Goal: Information Seeking & Learning: Learn about a topic

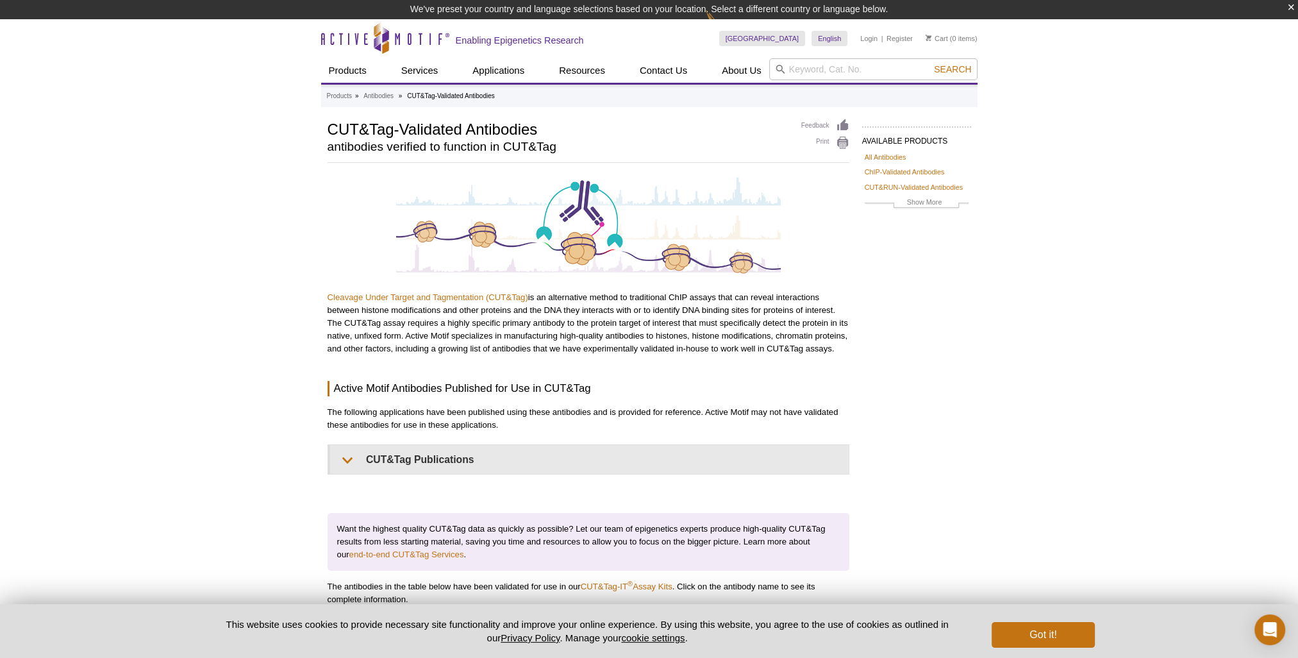
drag, startPoint x: 1242, startPoint y: 1, endPoint x: 969, endPoint y: 310, distance: 412.0
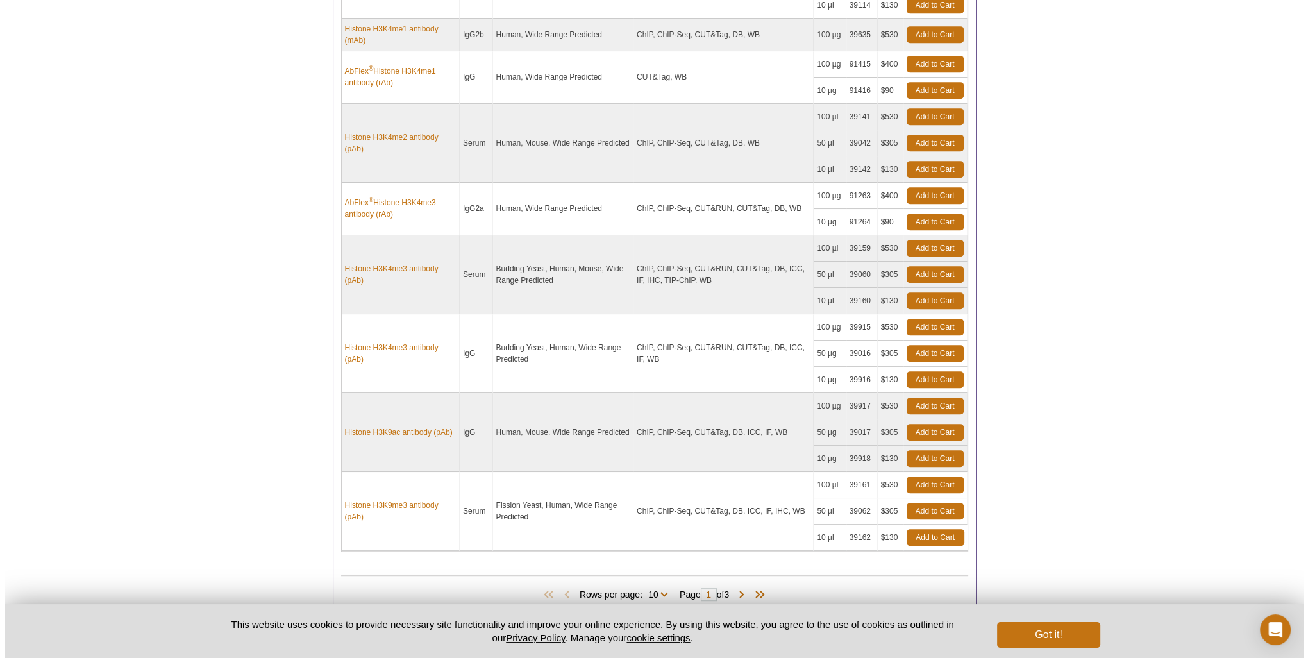
scroll to position [996, 0]
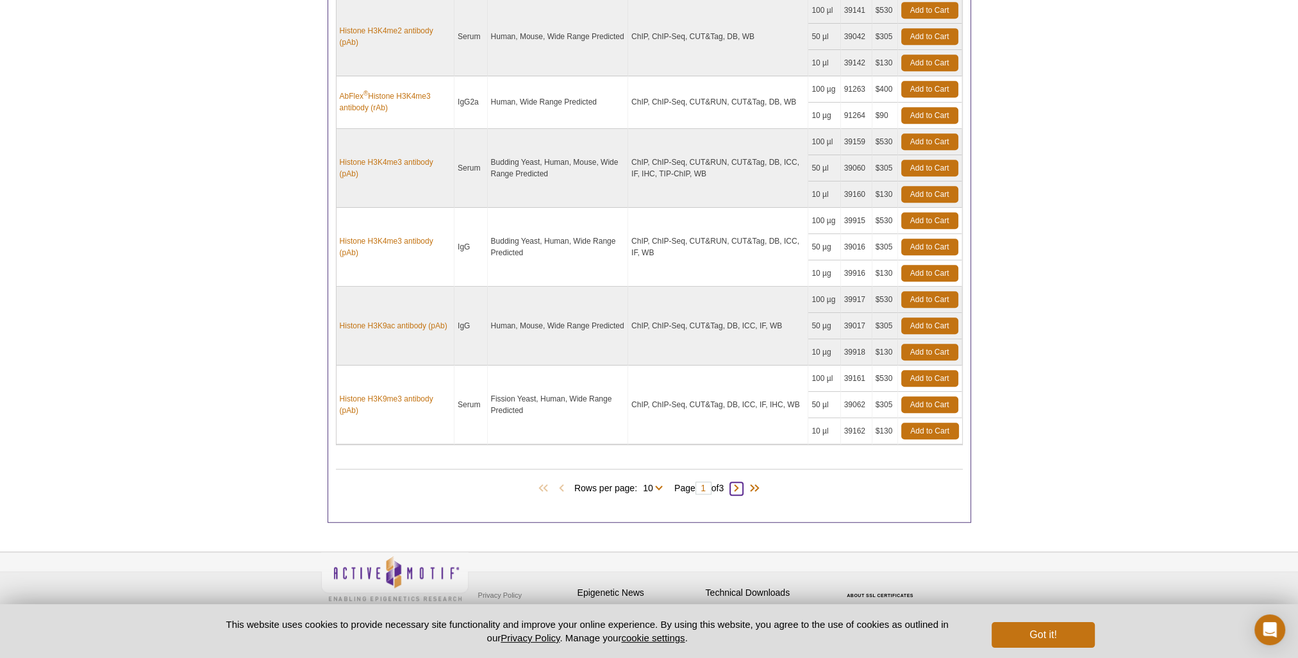
click at [641, 427] on span at bounding box center [736, 488] width 13 height 13
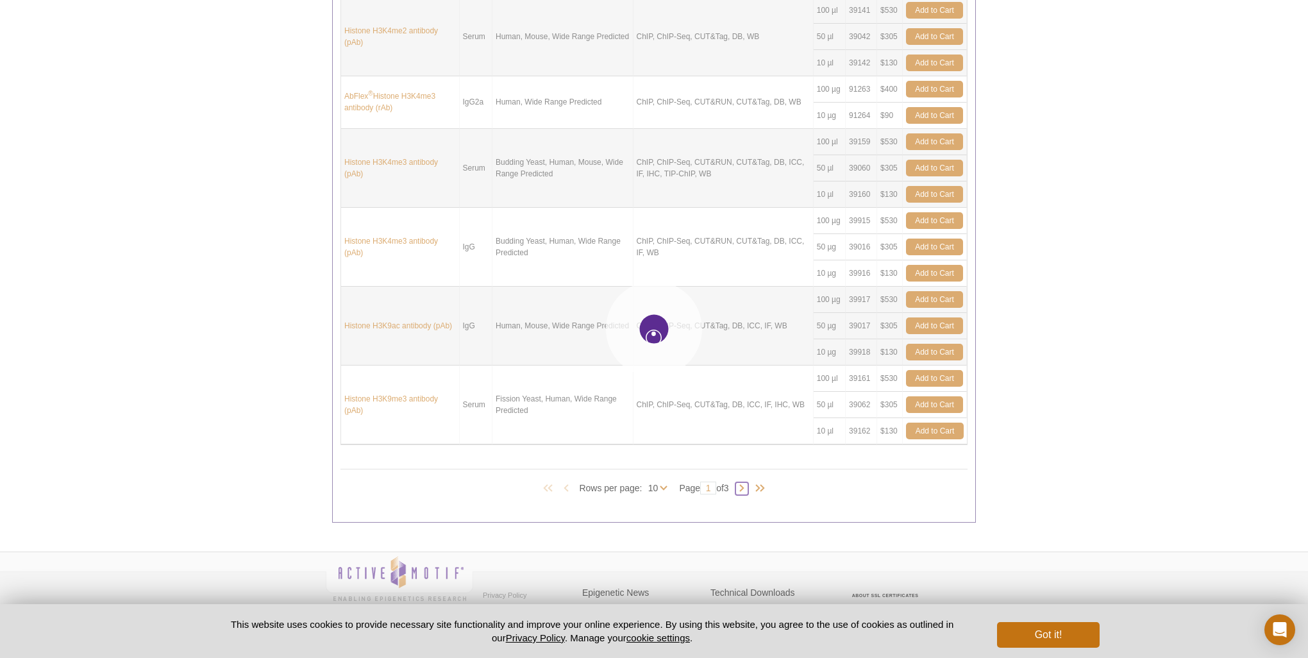
type input "2"
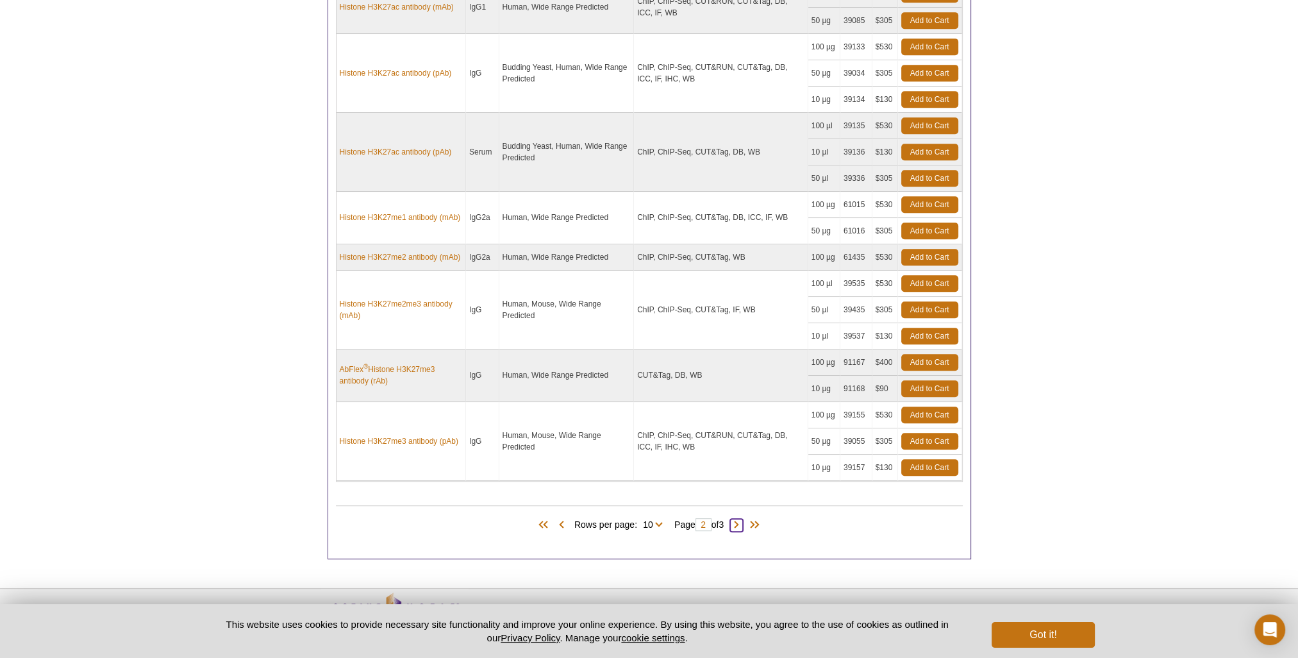
scroll to position [964, 0]
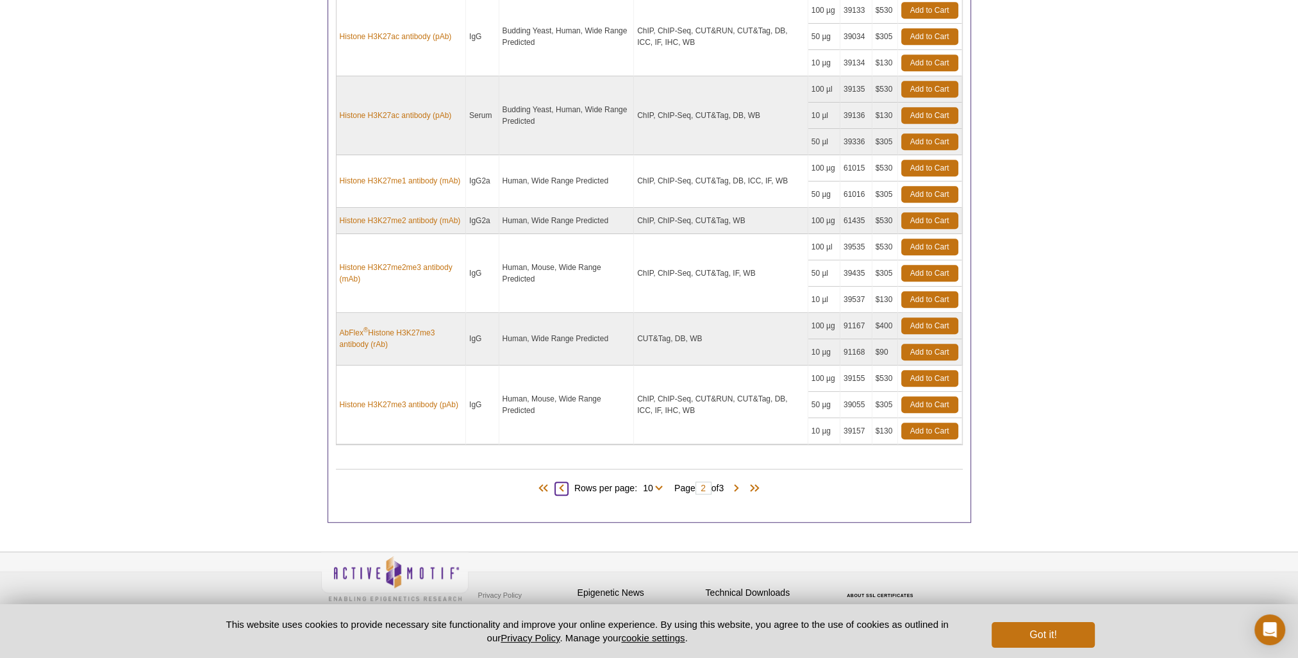
click at [558, 427] on span at bounding box center [561, 488] width 13 height 13
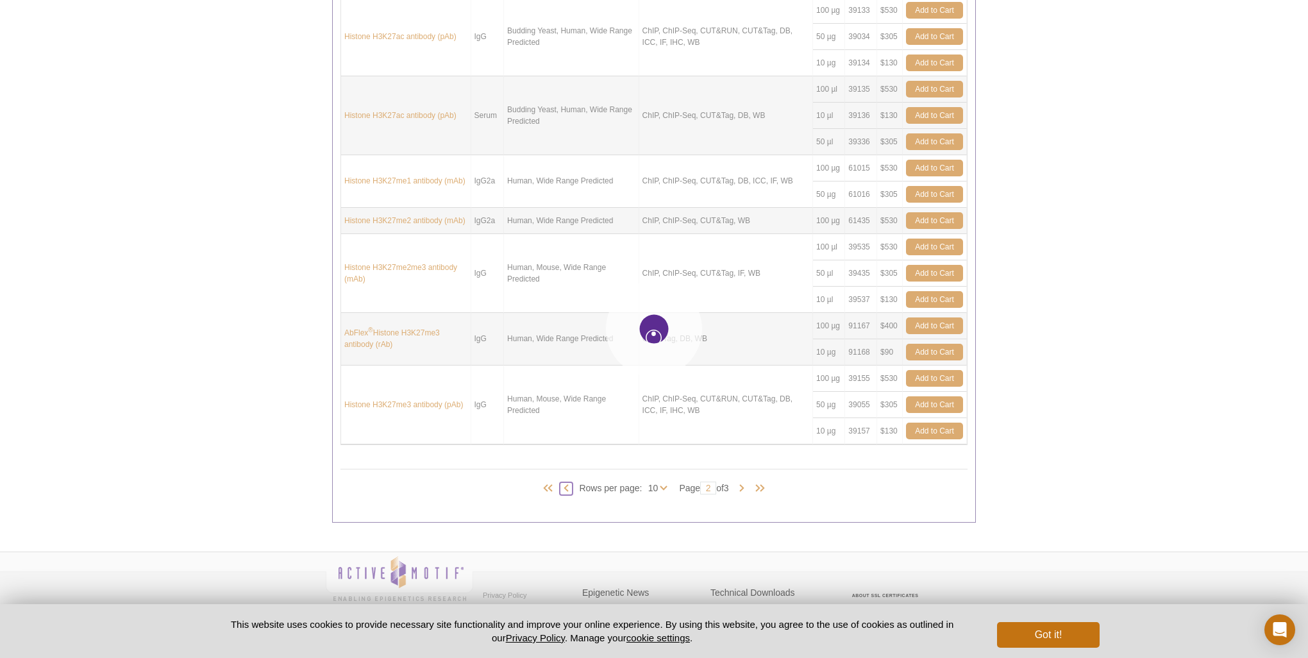
type input "1"
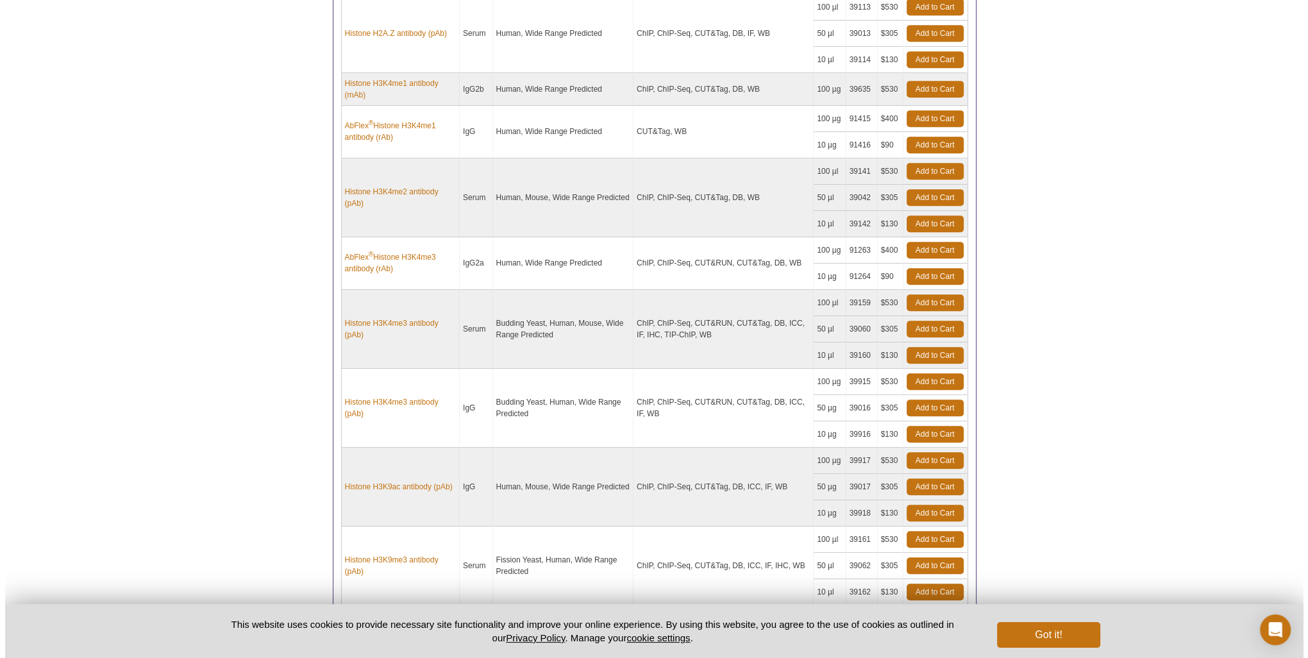
scroll to position [996, 0]
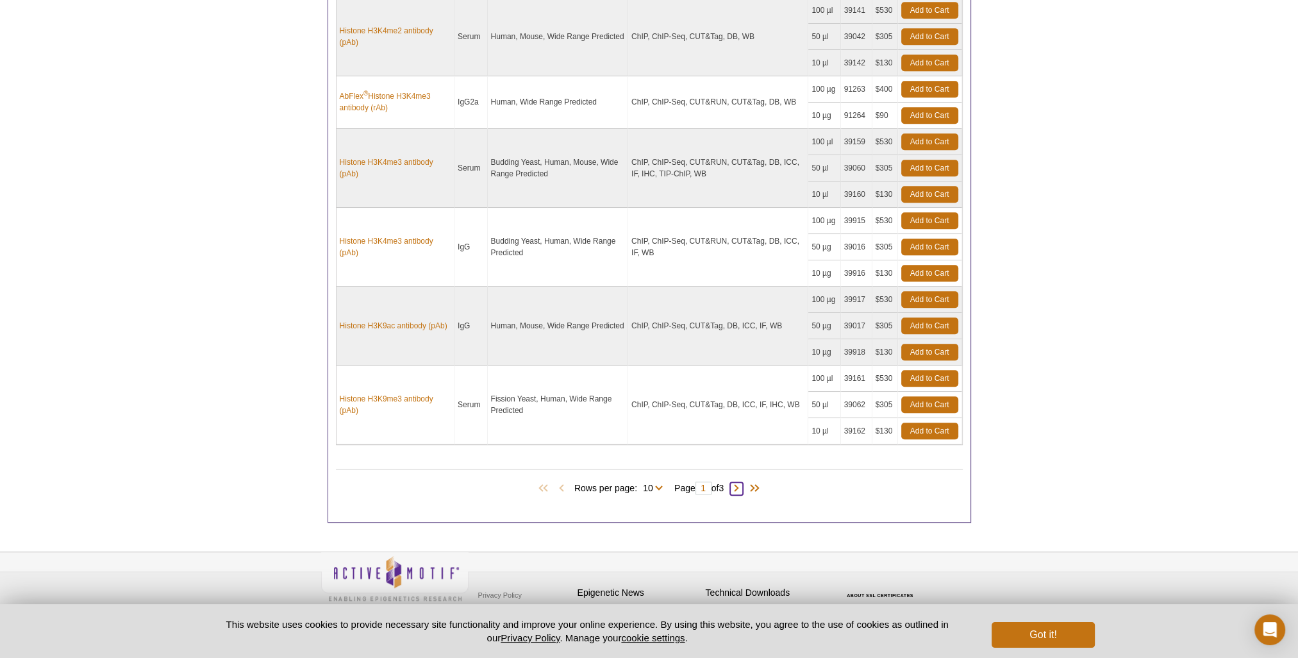
click at [641, 427] on span at bounding box center [736, 488] width 13 height 13
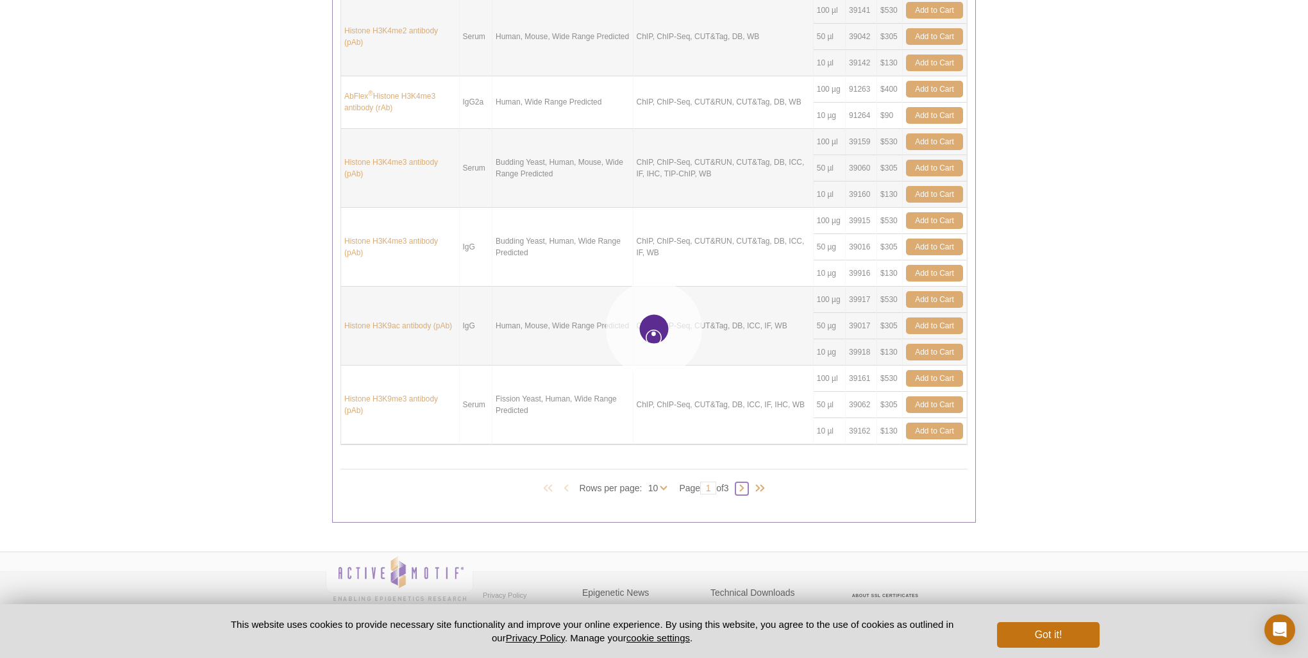
type input "2"
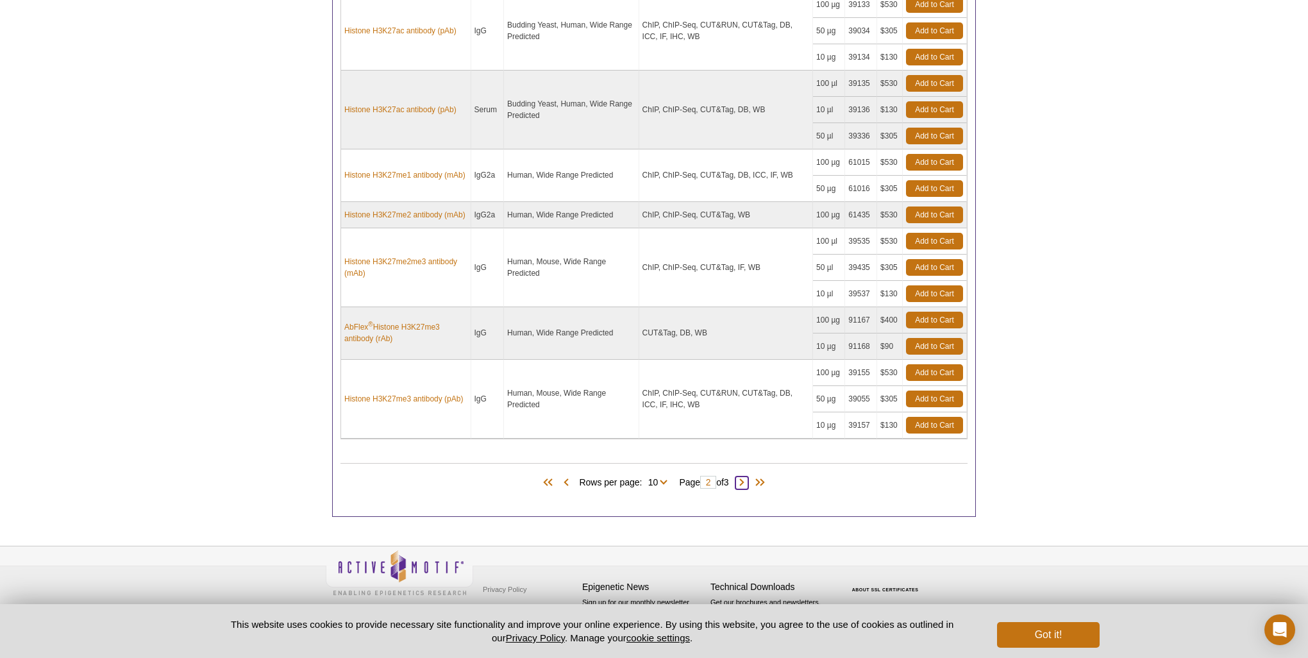
scroll to position [964, 0]
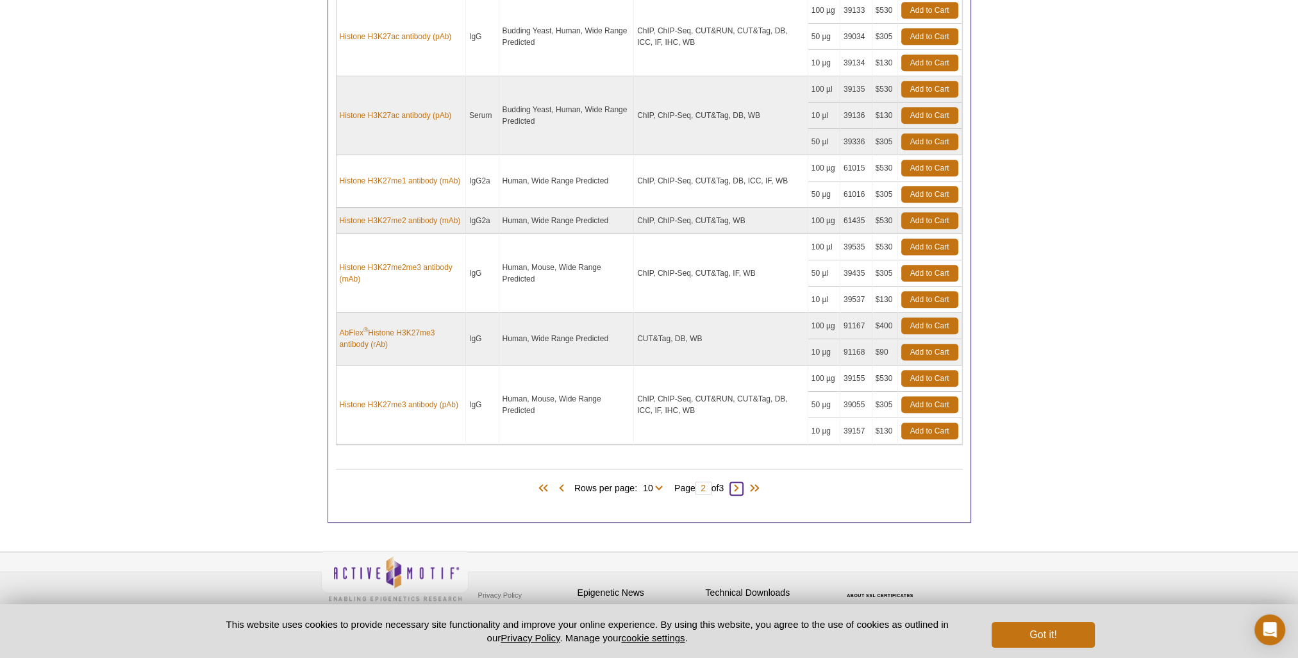
click at [641, 427] on span at bounding box center [736, 488] width 13 height 13
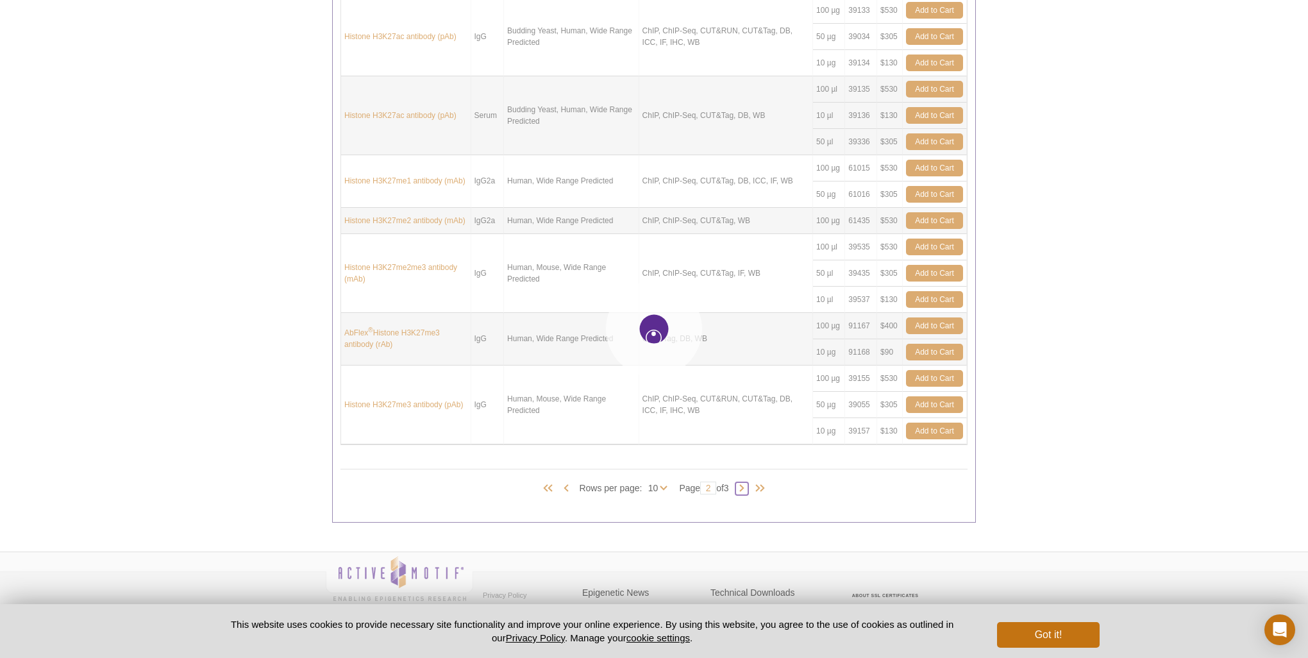
type input "3"
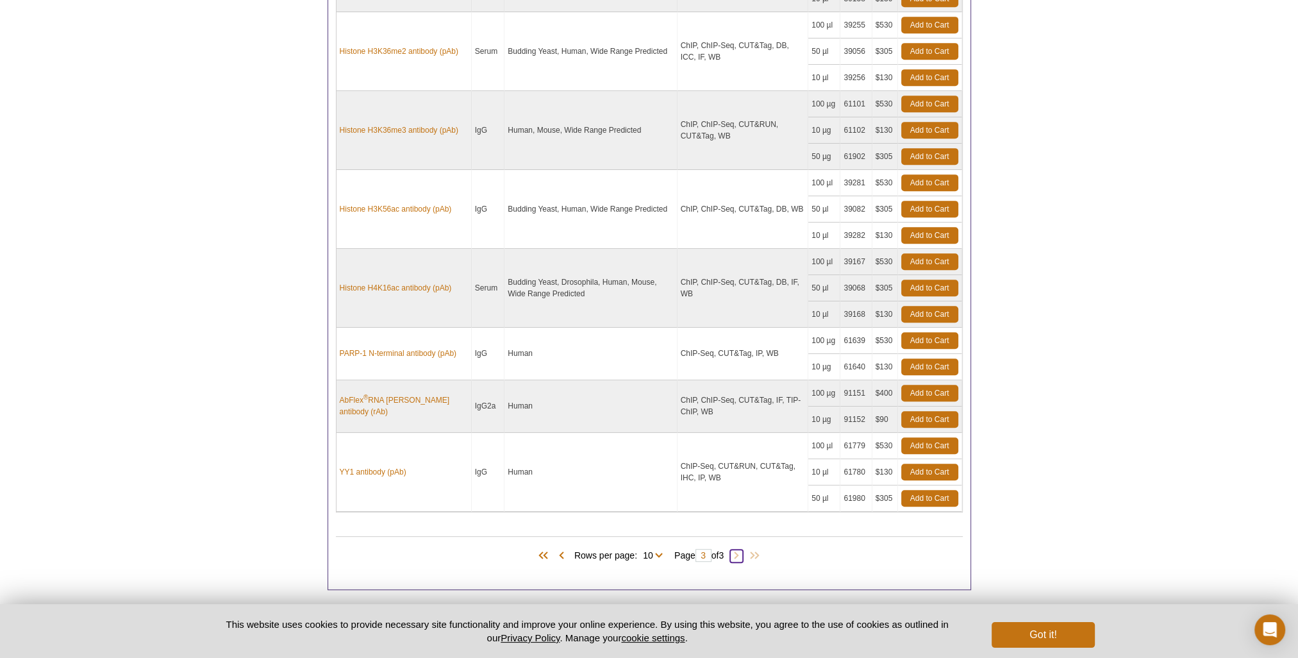
scroll to position [885, 0]
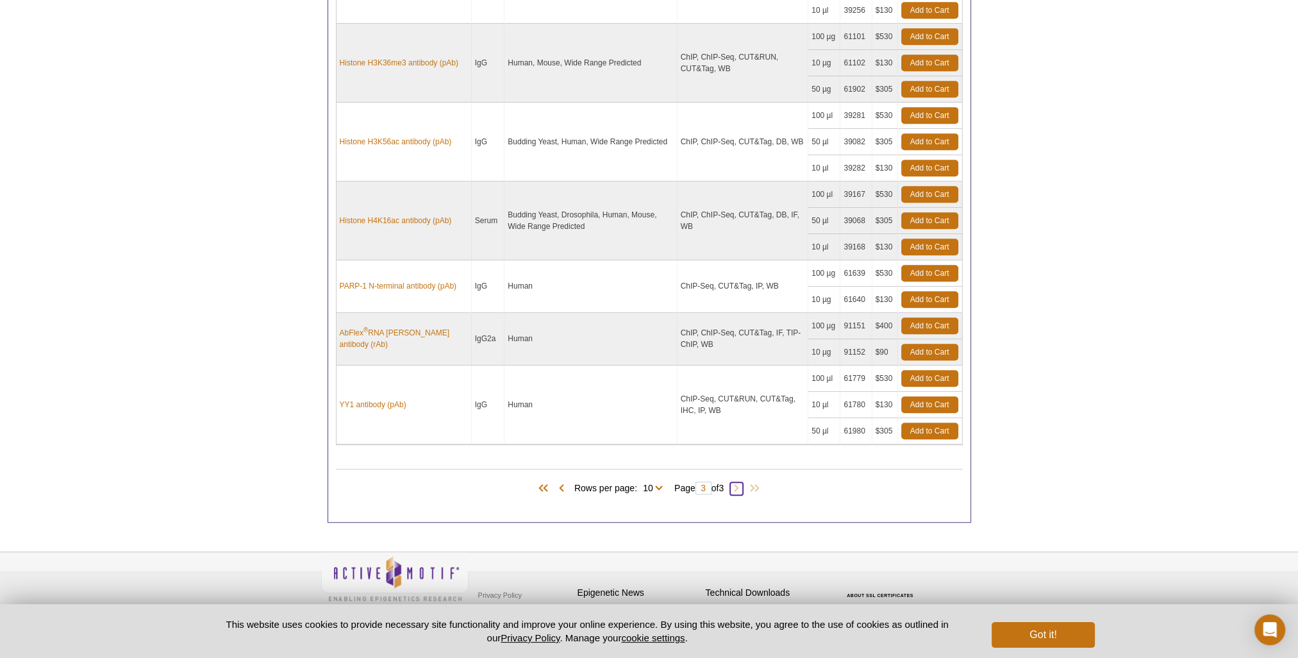
click at [641, 427] on span at bounding box center [736, 488] width 13 height 13
click at [555, 427] on span at bounding box center [561, 488] width 13 height 13
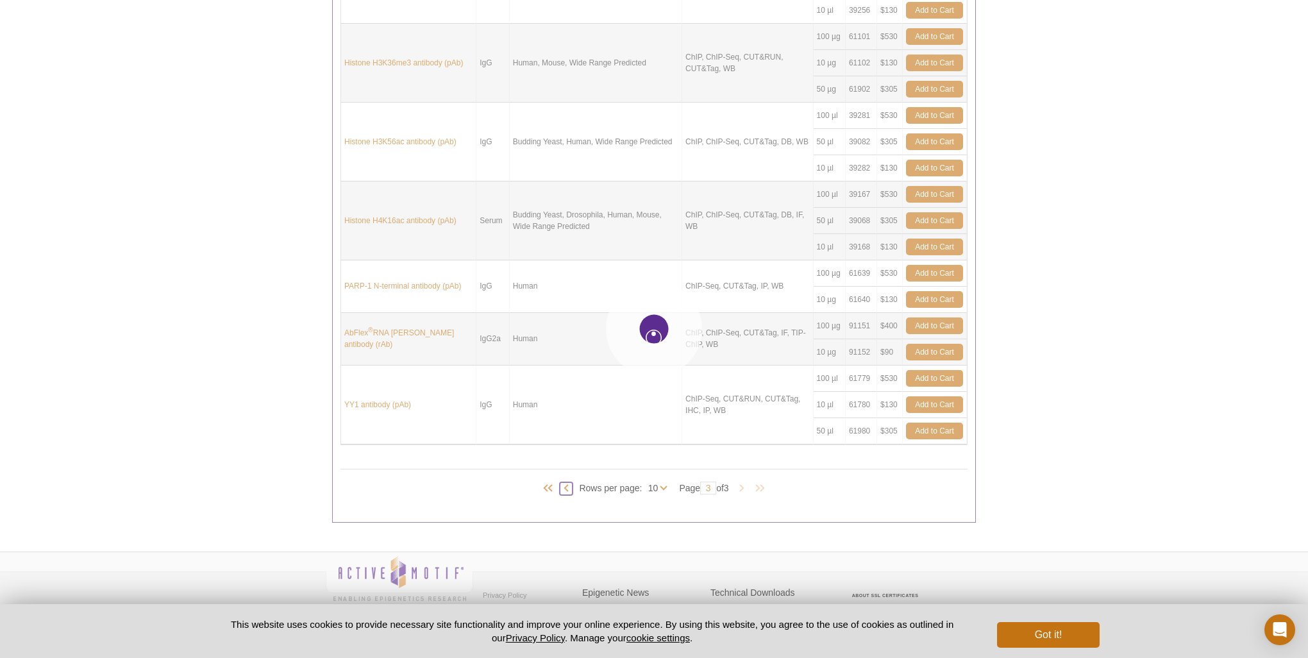
type input "2"
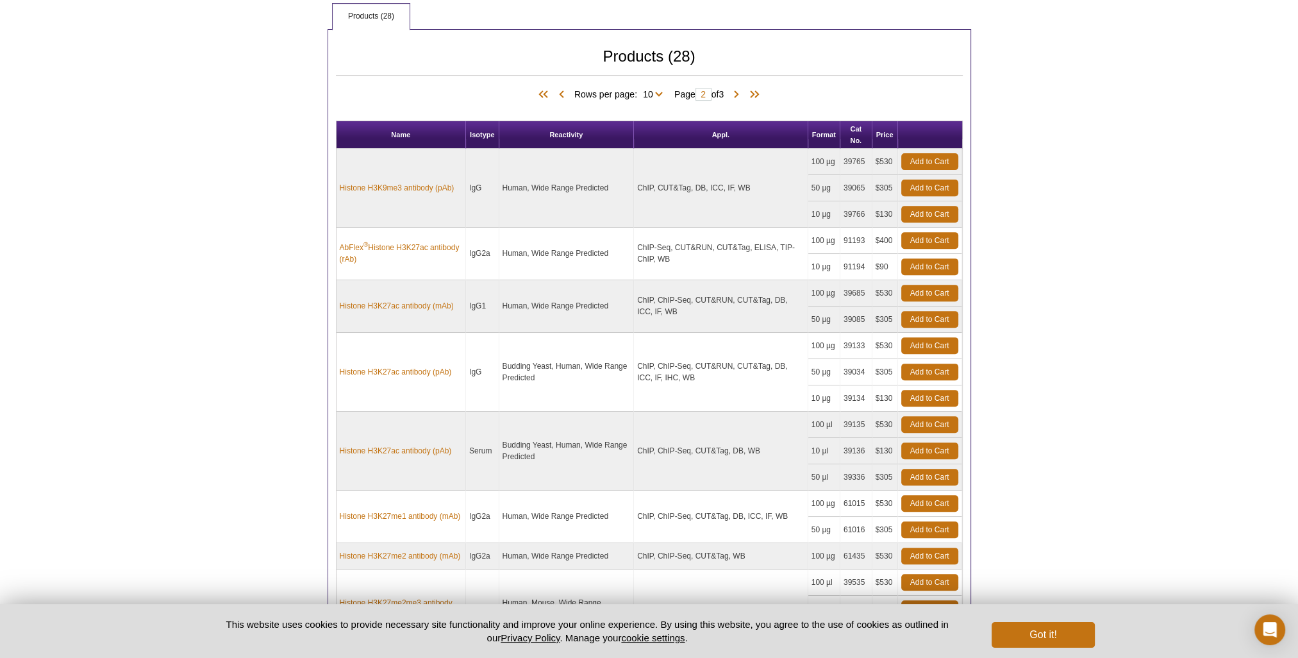
scroll to position [949, 0]
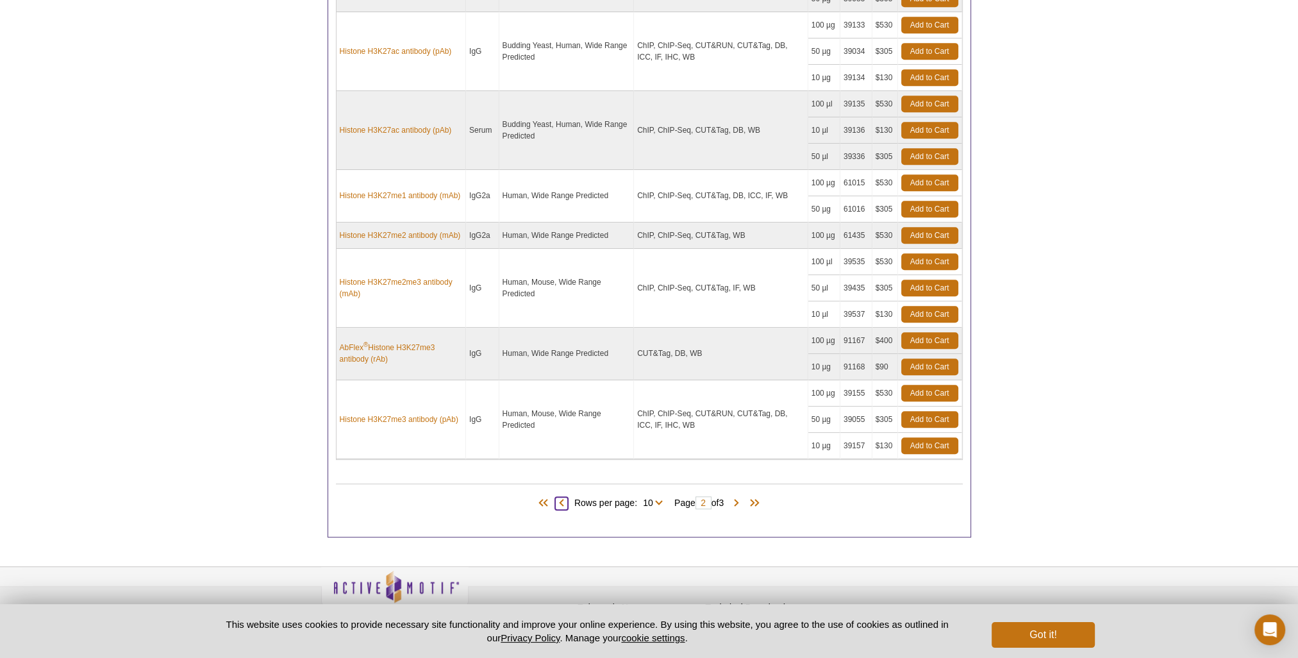
click at [555, 427] on span at bounding box center [561, 503] width 13 height 13
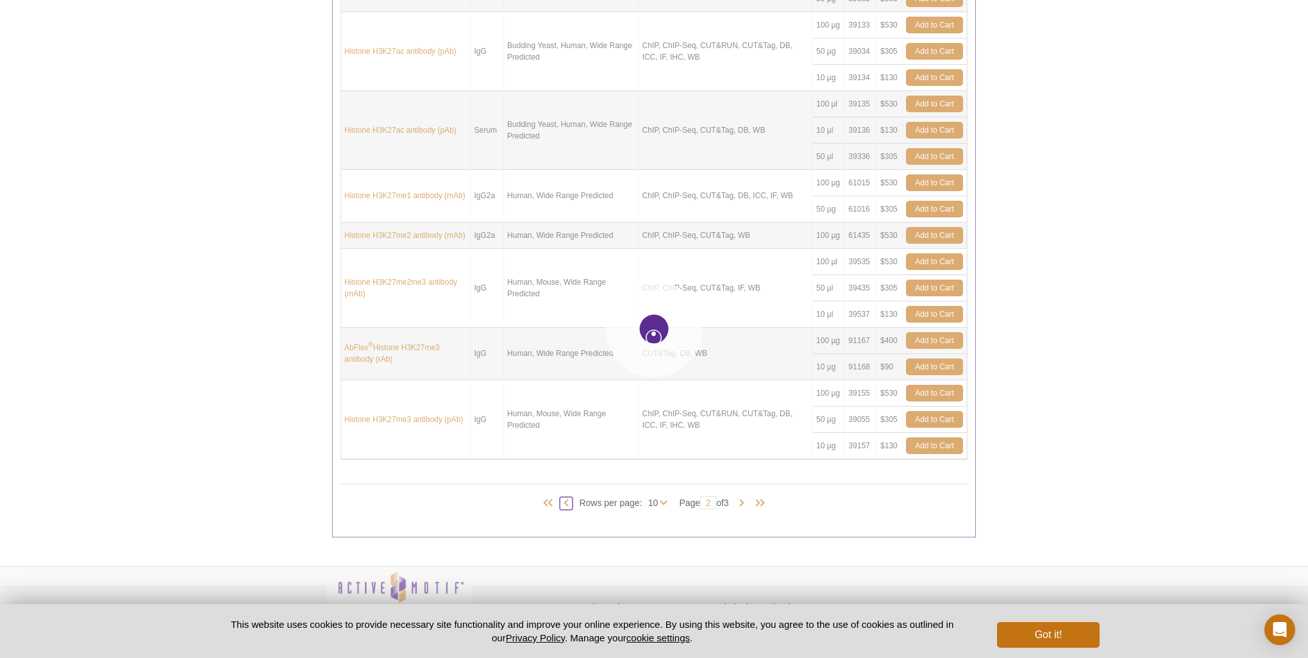
type input "1"
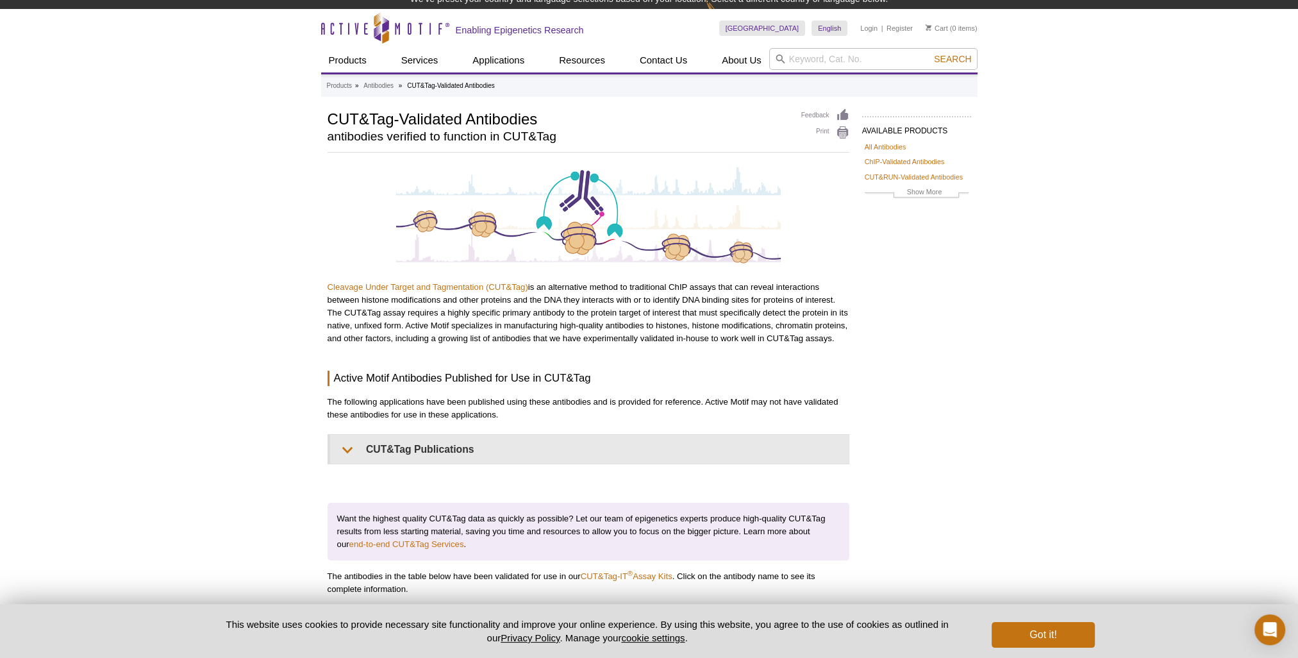
scroll to position [0, 0]
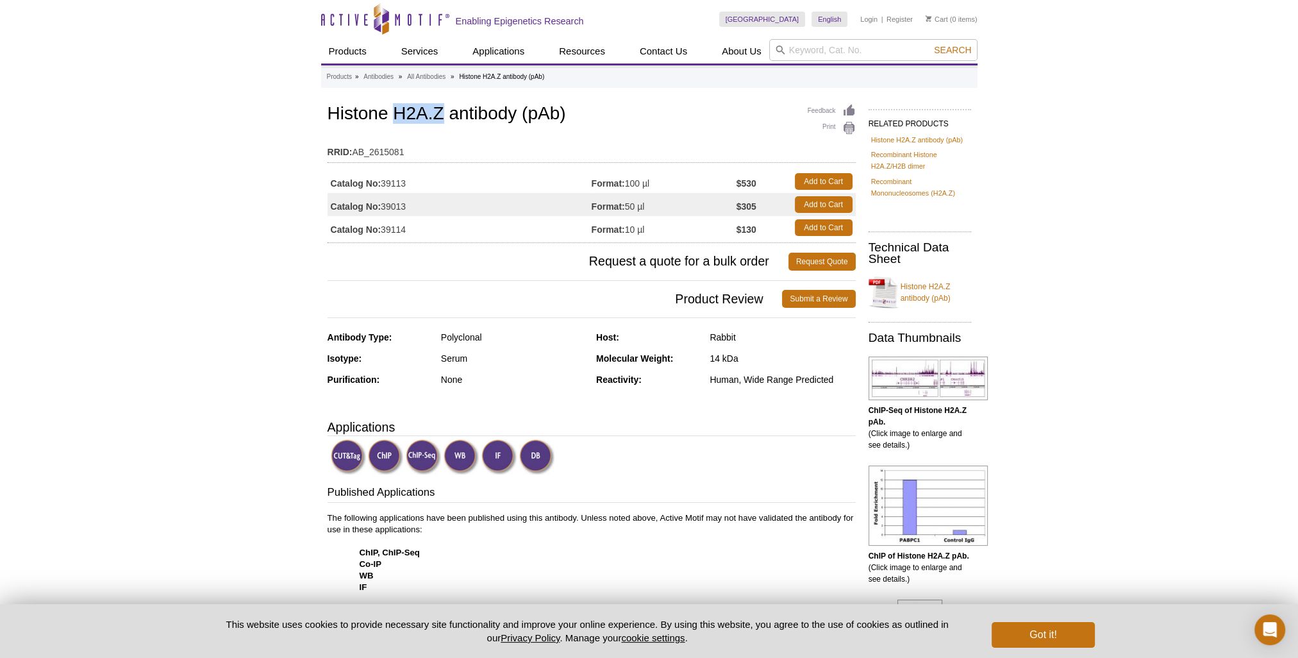
drag, startPoint x: 394, startPoint y: 114, endPoint x: 442, endPoint y: 117, distance: 48.8
click at [442, 117] on h1 "Histone H2A.Z antibody (pAb)" at bounding box center [592, 115] width 528 height 22
copy h1 "H2A.Z"
